Goal: Information Seeking & Learning: Learn about a topic

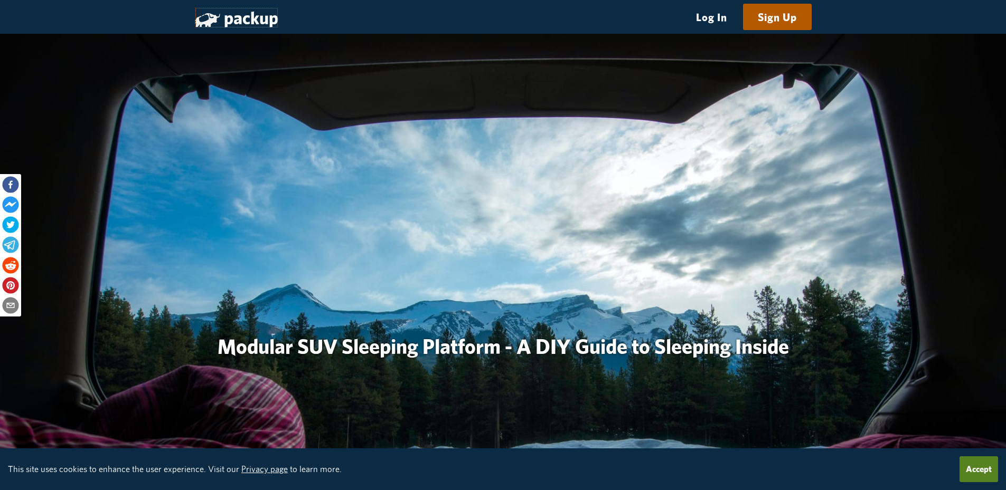
click at [254, 17] on link "packup" at bounding box center [236, 17] width 83 height 21
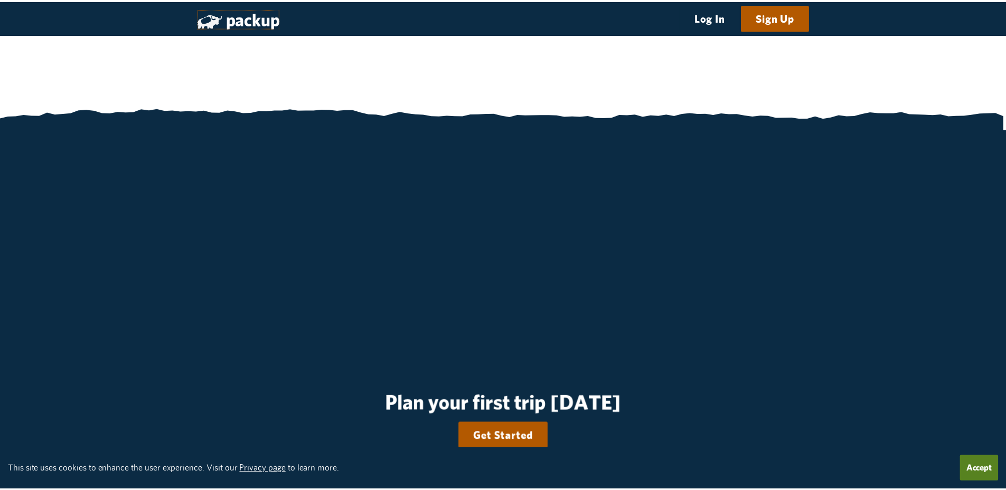
scroll to position [2452, 0]
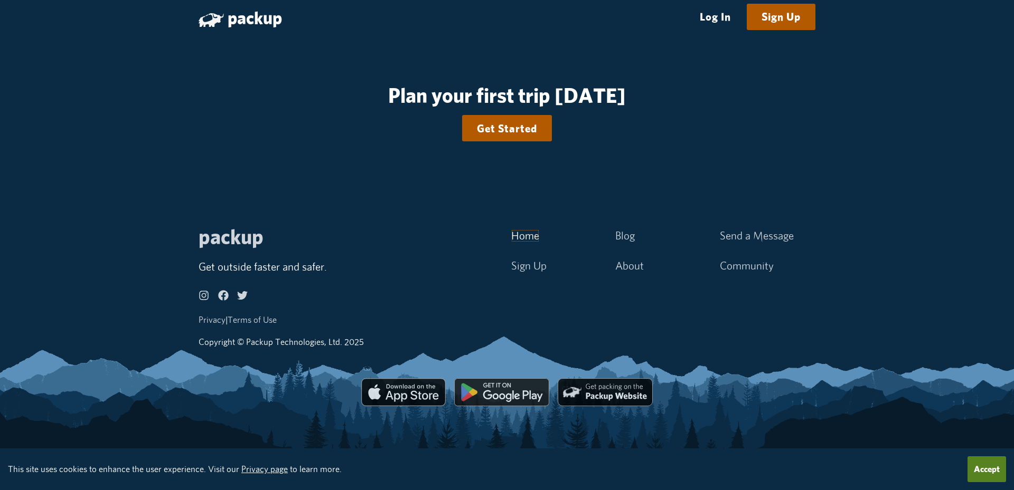
click at [524, 236] on link "Home" at bounding box center [525, 236] width 28 height 13
click at [521, 238] on link "Home" at bounding box center [525, 236] width 28 height 13
click at [622, 239] on link "Blog" at bounding box center [625, 236] width 20 height 13
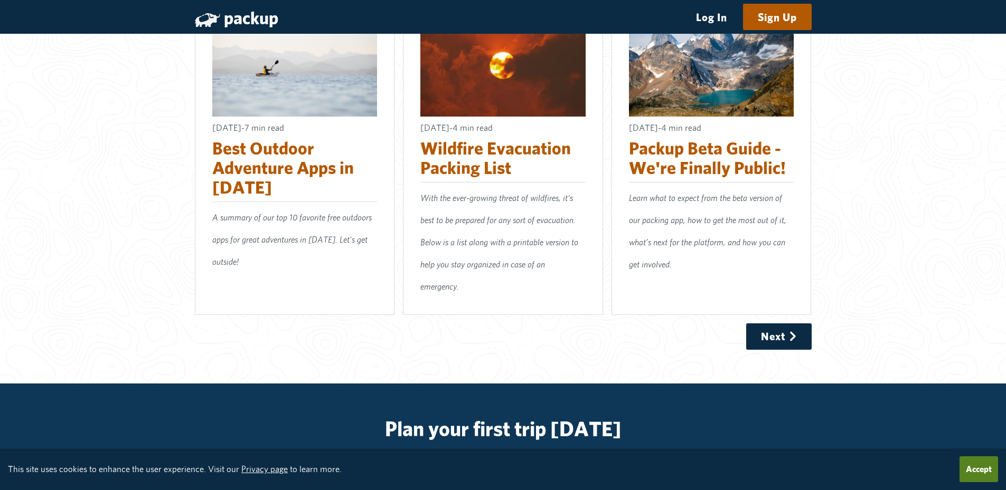
scroll to position [1243, 0]
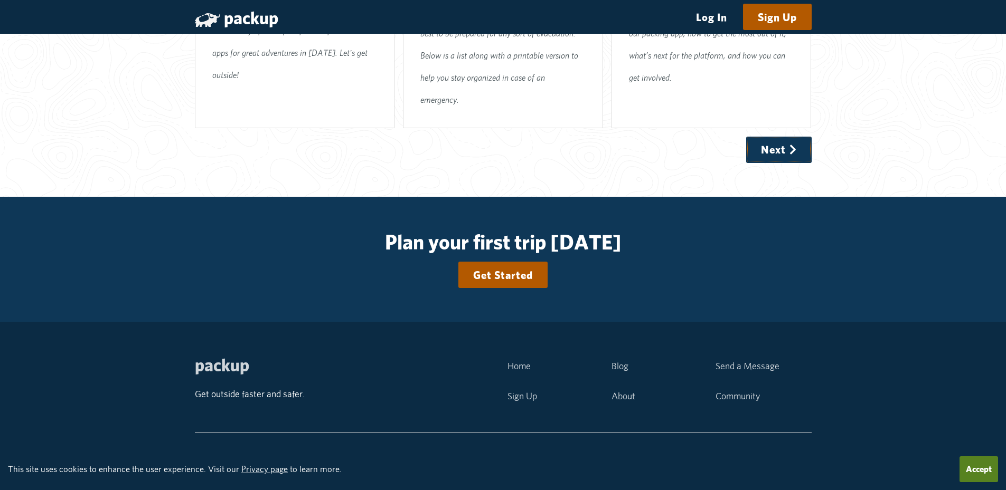
click at [777, 137] on link "Next" at bounding box center [778, 149] width 64 height 25
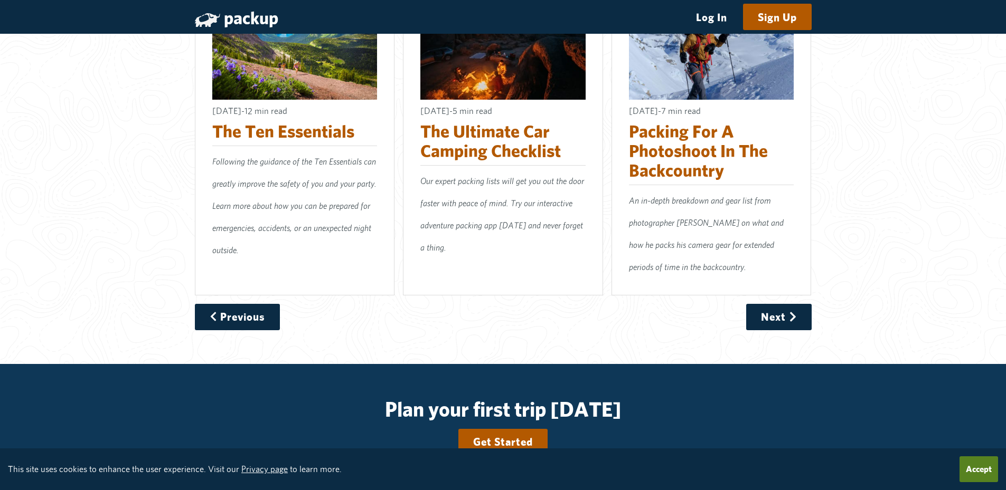
scroll to position [1320, 0]
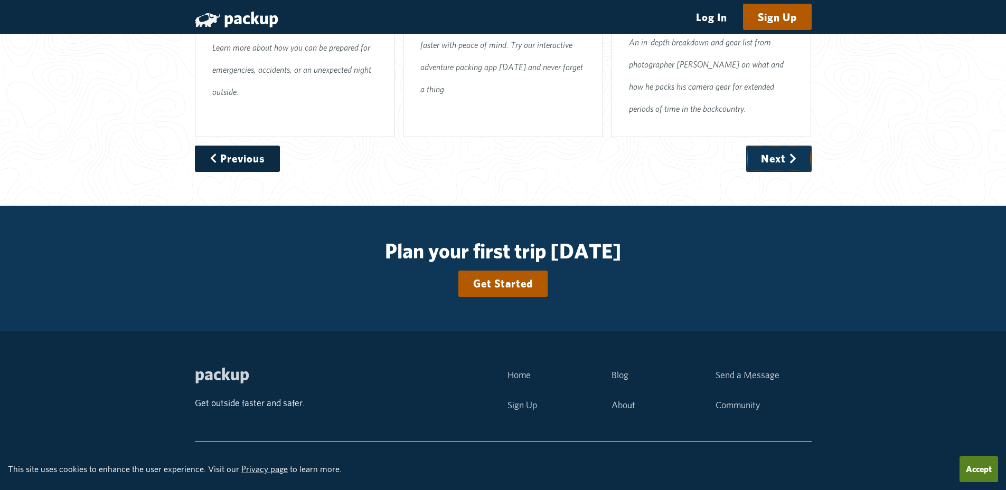
click at [773, 146] on link "Next" at bounding box center [778, 158] width 64 height 25
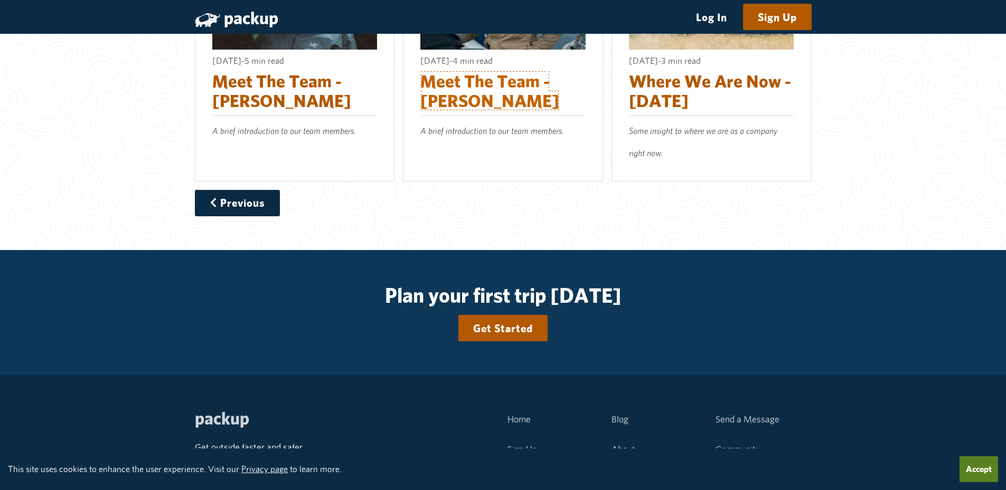
scroll to position [867, 0]
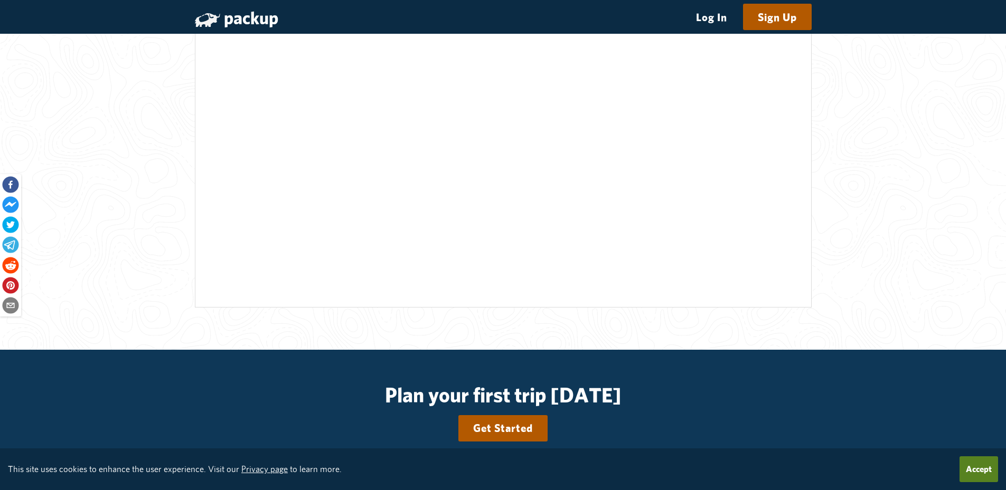
scroll to position [3462, 0]
